Goal: Task Accomplishment & Management: Manage account settings

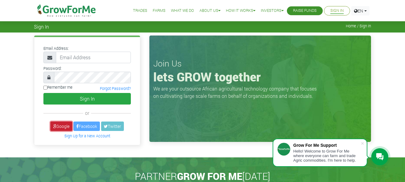
click at [63, 125] on link "Google" at bounding box center [61, 125] width 22 height 9
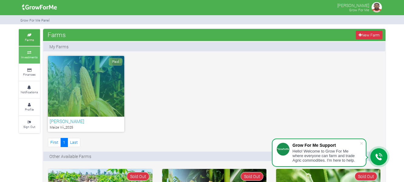
click at [31, 53] on icon at bounding box center [29, 52] width 18 height 3
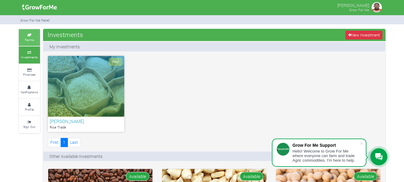
click at [29, 34] on icon at bounding box center [29, 35] width 18 height 3
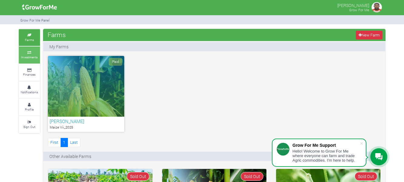
click at [26, 50] on link "Investments" at bounding box center [29, 54] width 21 height 17
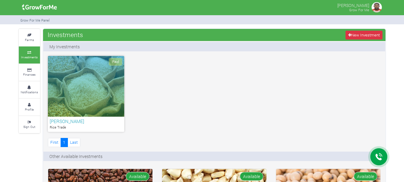
drag, startPoint x: 0, startPoint y: 0, endPoint x: 86, endPoint y: 77, distance: 116.0
click at [86, 77] on div "Paid" at bounding box center [86, 86] width 76 height 61
click at [87, 78] on div "Paid" at bounding box center [86, 86] width 76 height 61
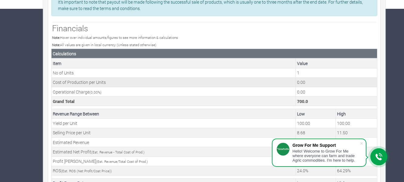
scroll to position [149, 0]
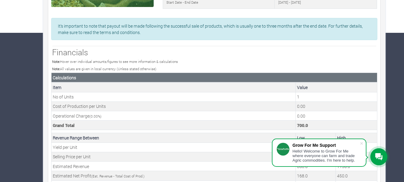
click at [378, 158] on icon at bounding box center [379, 157] width 7 height 8
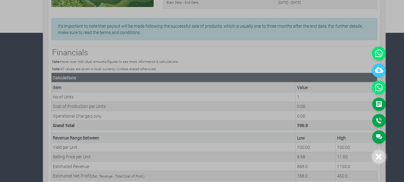
click at [378, 158] on icon at bounding box center [379, 157] width 6 height 6
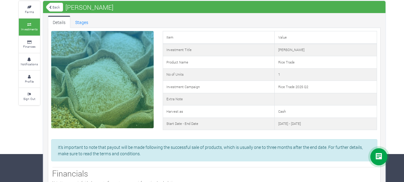
scroll to position [0, 0]
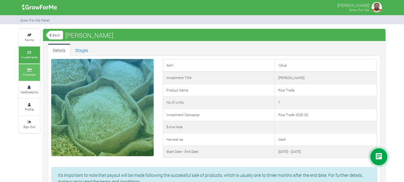
click at [31, 76] on small "Finances" at bounding box center [29, 74] width 12 height 4
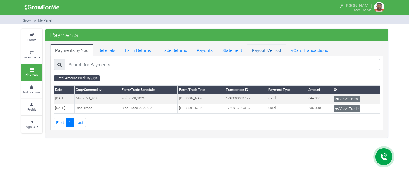
click at [263, 50] on link "Payout Method" at bounding box center [266, 50] width 39 height 12
